Goal: Task Accomplishment & Management: Manage account settings

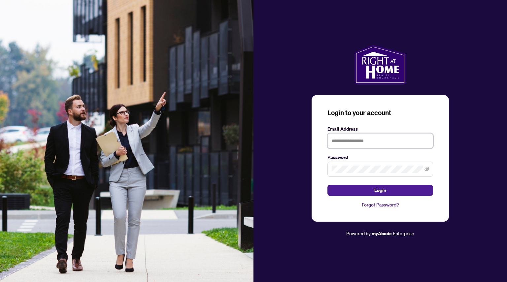
click at [362, 148] on input "text" at bounding box center [381, 140] width 106 height 15
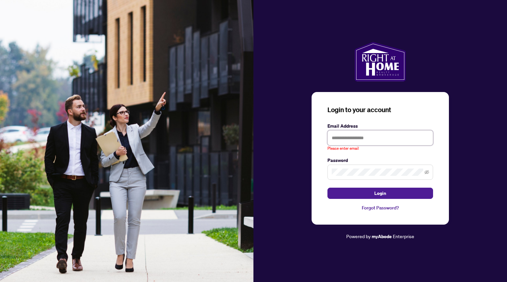
type input "**********"
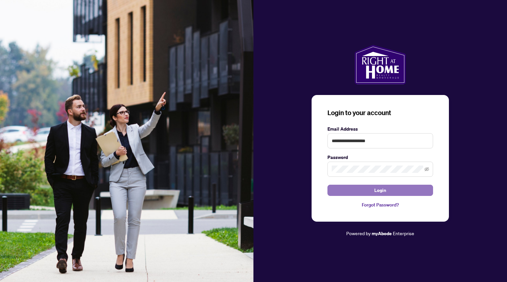
click at [380, 188] on span "Login" at bounding box center [381, 190] width 12 height 11
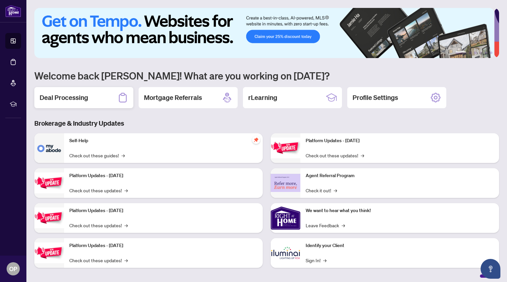
click at [86, 93] on h2 "Deal Processing" at bounding box center [64, 97] width 49 height 9
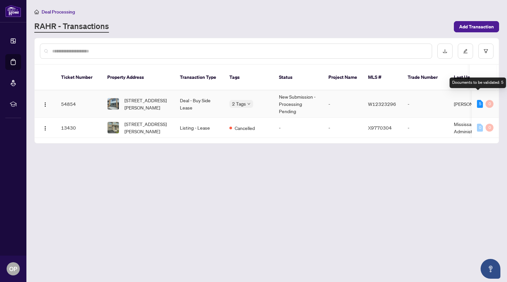
click at [479, 100] on div "5" at bounding box center [480, 104] width 6 height 8
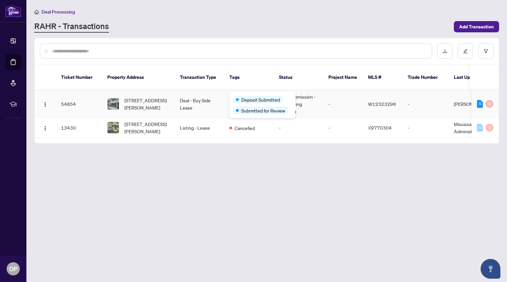
click at [248, 96] on span "Deposit Submitted" at bounding box center [260, 99] width 39 height 7
click at [226, 203] on main "Deal Processing [PERSON_NAME] - Transactions Add Transaction Ticket Number Prop…" at bounding box center [266, 141] width 481 height 282
click at [236, 94] on div "Deposit Submitted Submitted for Review" at bounding box center [263, 105] width 66 height 27
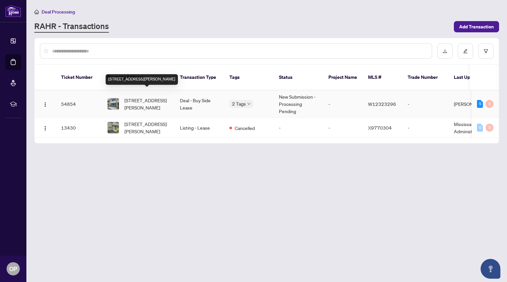
click at [129, 98] on span "[STREET_ADDRESS][PERSON_NAME]" at bounding box center [147, 104] width 45 height 15
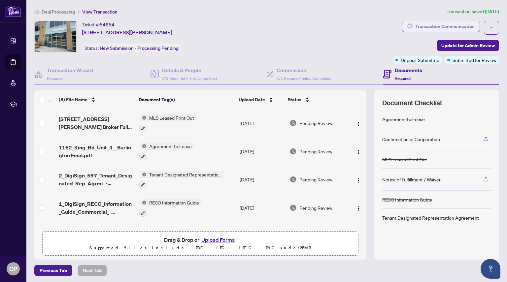
click at [443, 23] on div "Transaction Communication" at bounding box center [445, 26] width 59 height 11
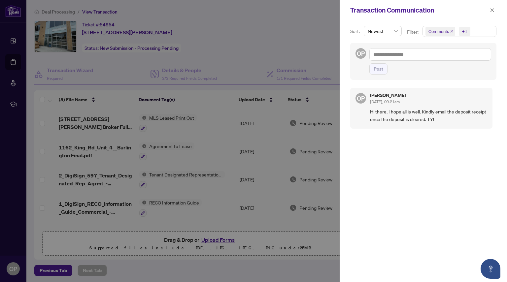
click at [282, 27] on div at bounding box center [253, 141] width 507 height 282
